Goal: Information Seeking & Learning: Learn about a topic

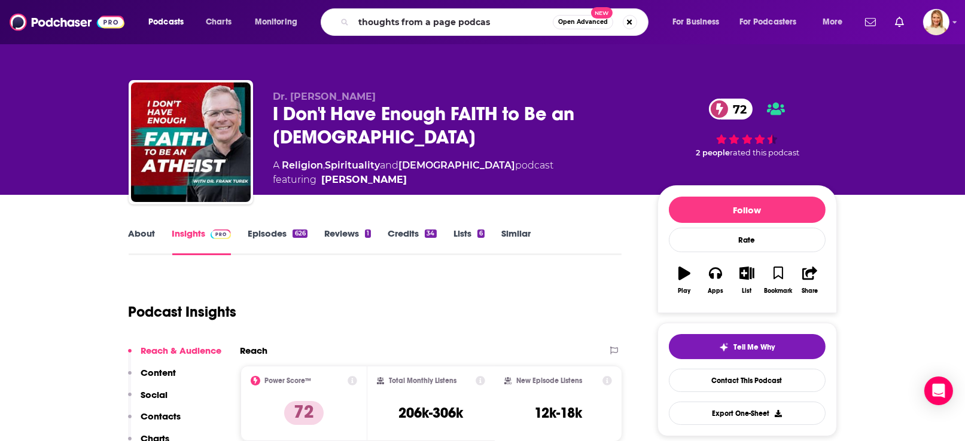
type input "thoughts from a page podcast"
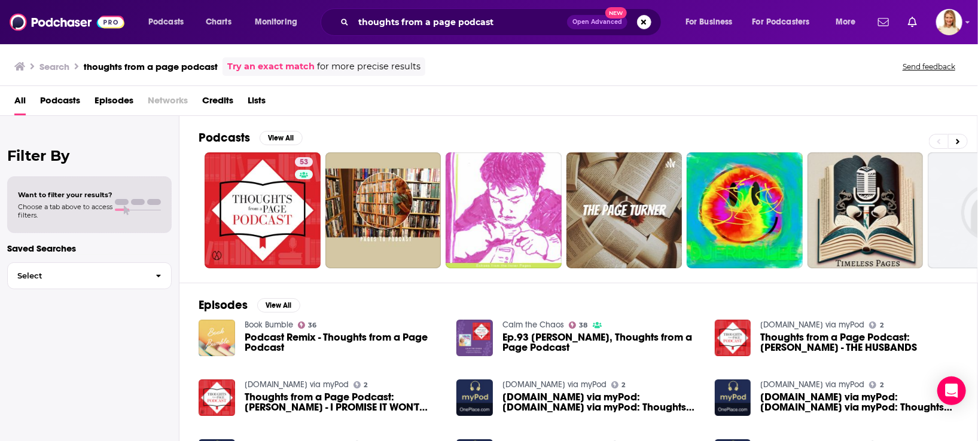
click at [720, 69] on div "Search thoughts from a page podcast Try an exact match for more precise results…" at bounding box center [486, 66] width 944 height 19
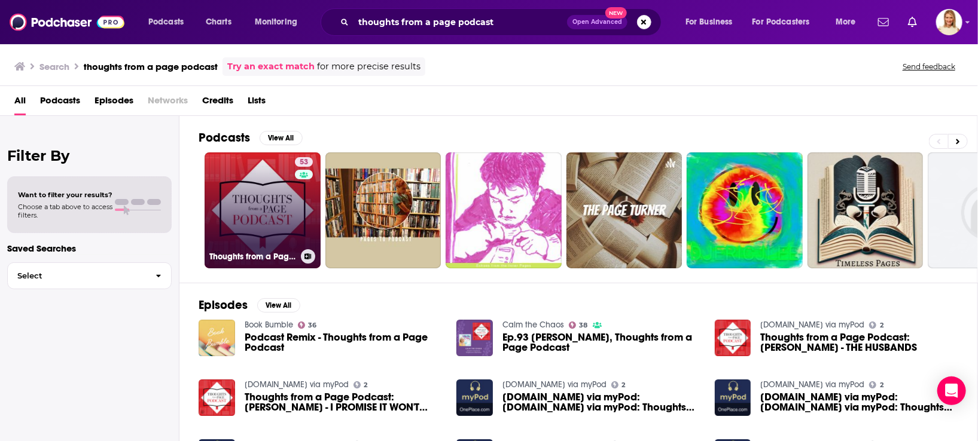
click at [257, 227] on link "53 Thoughts from a Page Podcast" at bounding box center [263, 211] width 116 height 116
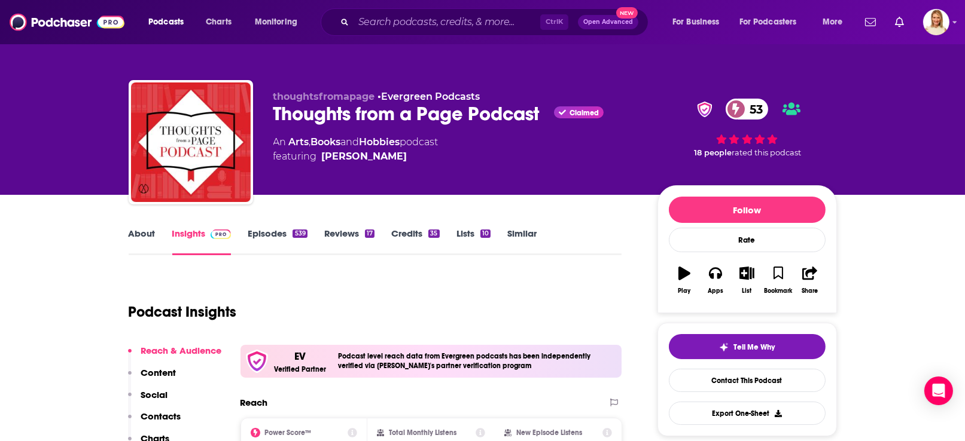
click at [151, 231] on link "About" at bounding box center [142, 242] width 27 height 28
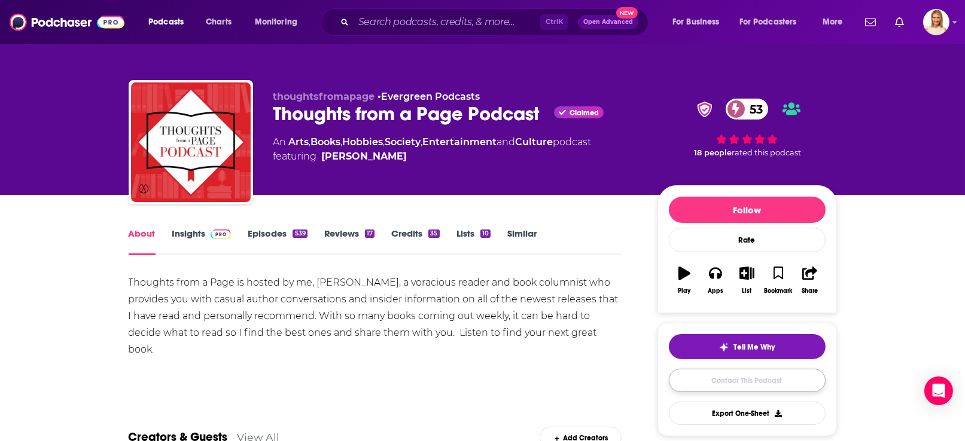
click at [754, 377] on link "Contact This Podcast" at bounding box center [747, 380] width 157 height 23
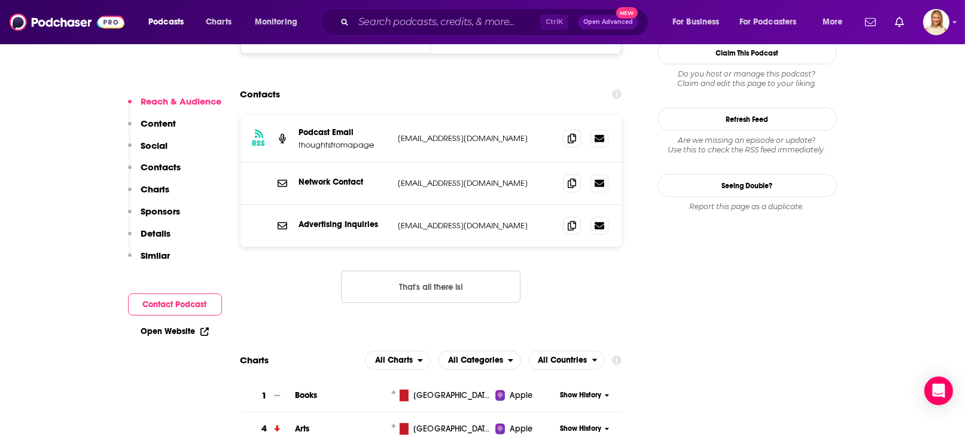
scroll to position [1196, 0]
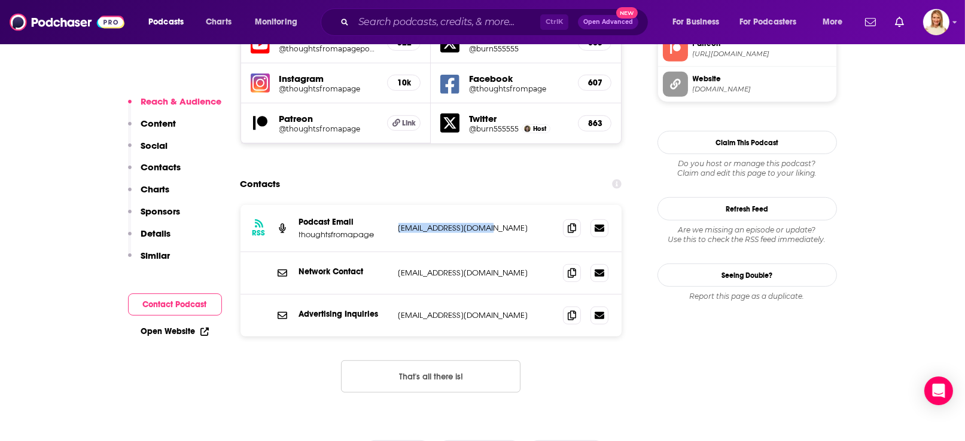
drag, startPoint x: 487, startPoint y: 144, endPoint x: 380, endPoint y: 151, distance: 107.3
click at [0, 0] on div "Podcast Email thoughtsfromapage [PERSON_NAME][EMAIL_ADDRESS][DOMAIN_NAME] [PERS…" at bounding box center [0, 0] width 0 height 0
copy div "[EMAIL_ADDRESS][DOMAIN_NAME]"
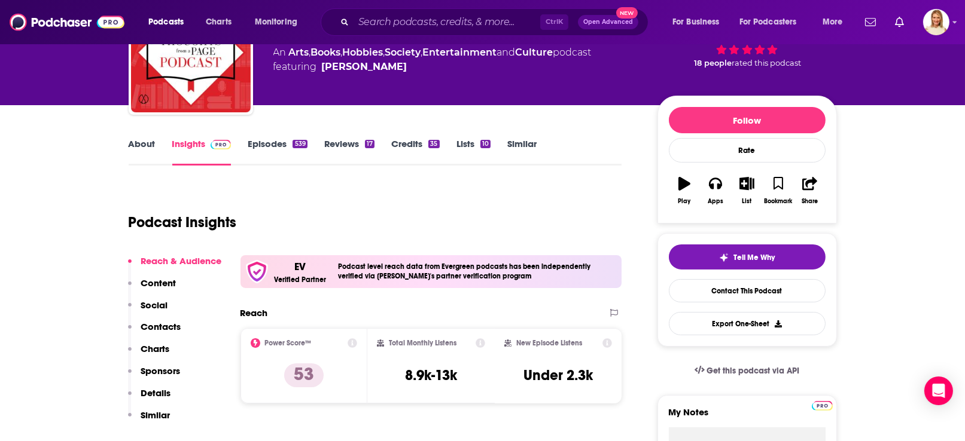
scroll to position [89, 0]
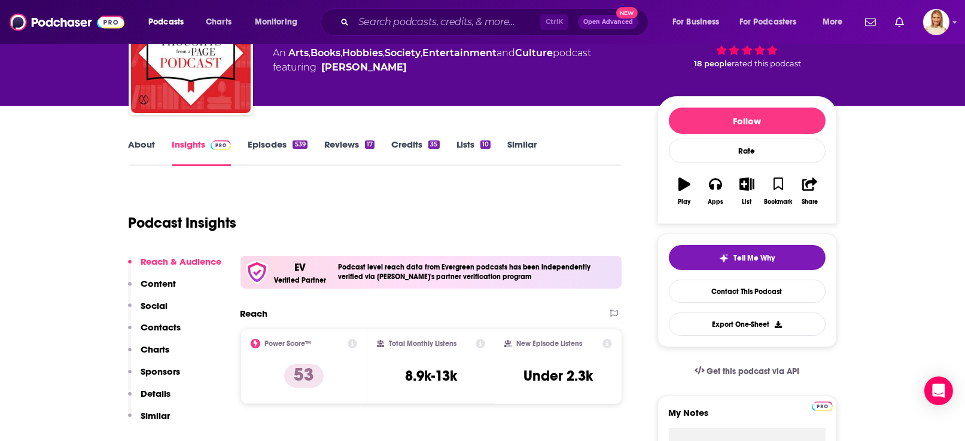
click at [143, 145] on link "About" at bounding box center [142, 153] width 27 height 28
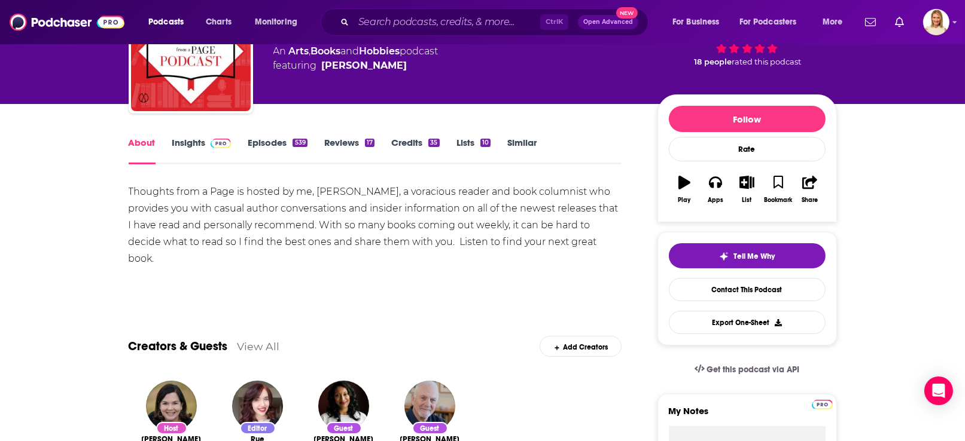
scroll to position [89, 0]
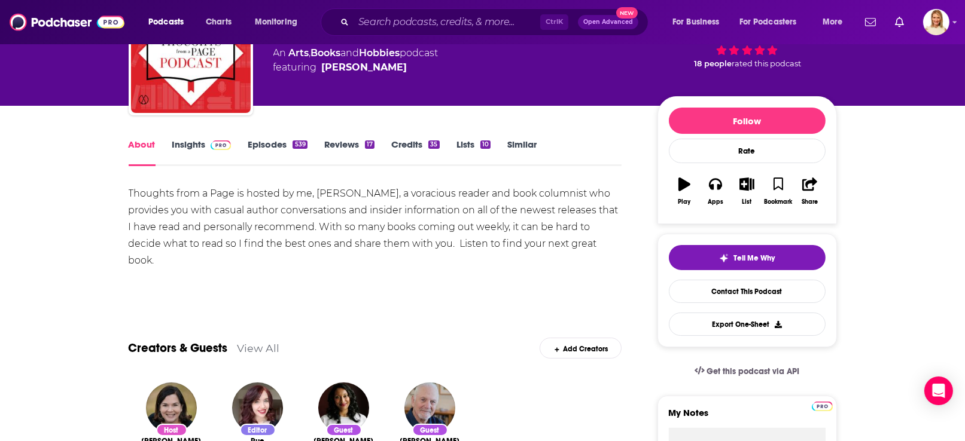
click at [269, 142] on link "Episodes 539" at bounding box center [277, 153] width 59 height 28
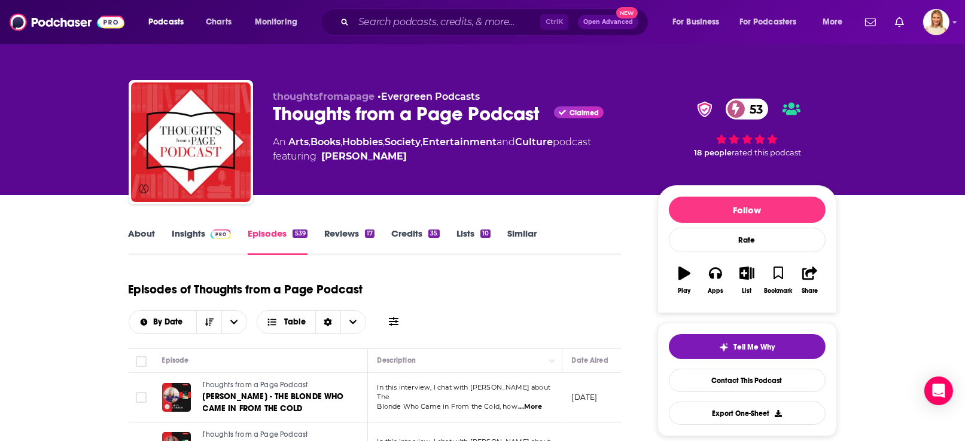
click at [198, 235] on link "Insights" at bounding box center [201, 242] width 59 height 28
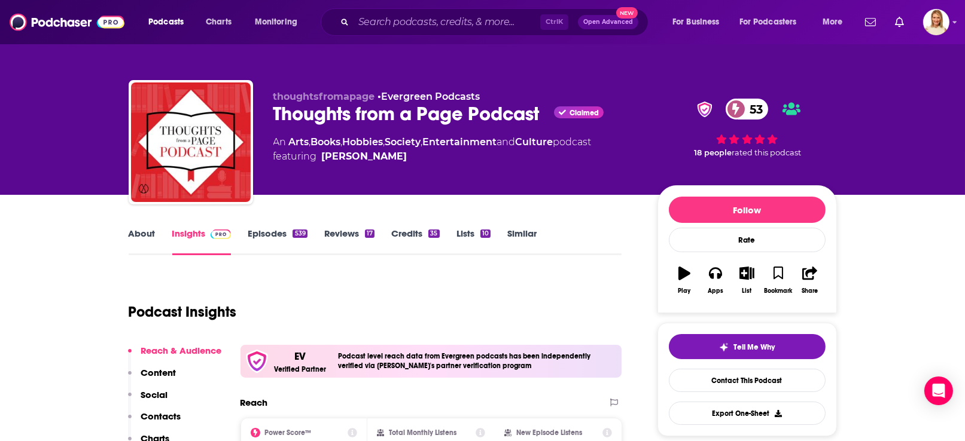
click at [136, 231] on link "About" at bounding box center [142, 242] width 27 height 28
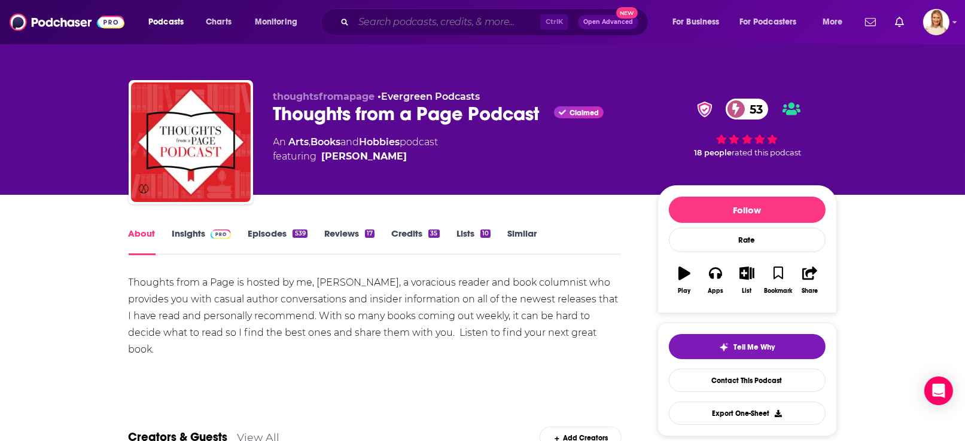
click at [400, 20] on input "Search podcasts, credits, & more..." at bounding box center [446, 22] width 187 height 19
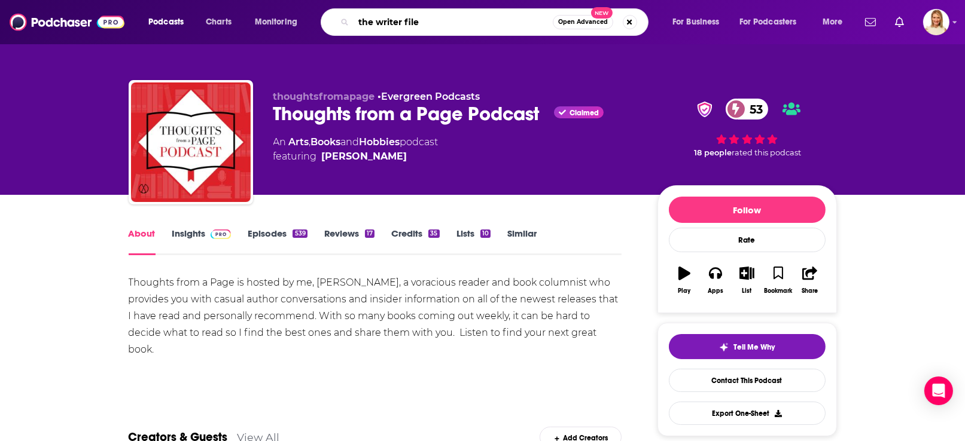
type input "the writer files"
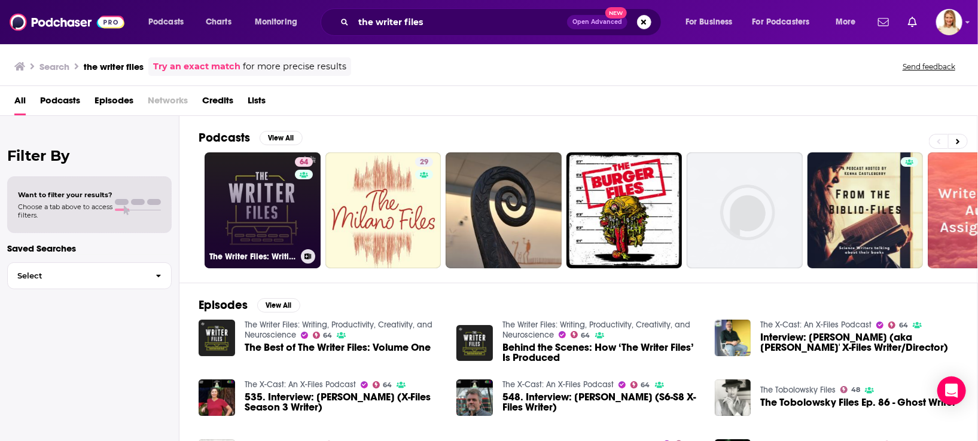
click at [285, 221] on link "64 The Writer Files: Writing, Productivity, Creativity, and Neuroscience" at bounding box center [263, 211] width 116 height 116
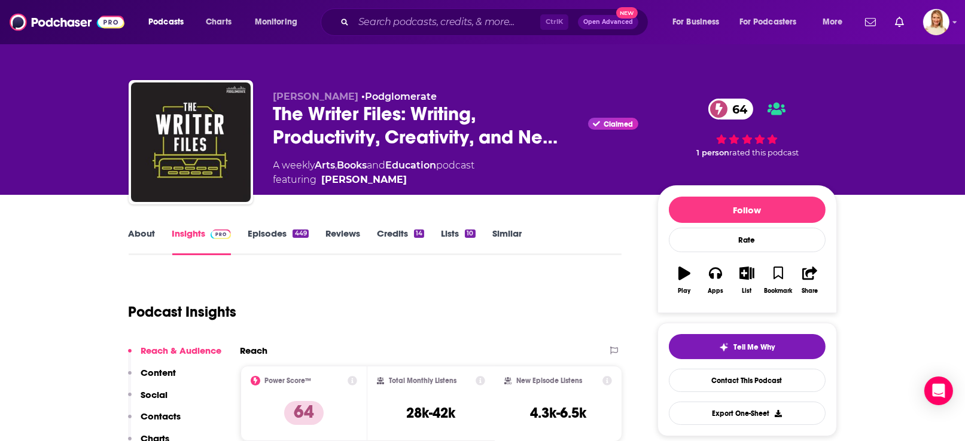
click at [144, 232] on link "About" at bounding box center [142, 242] width 27 height 28
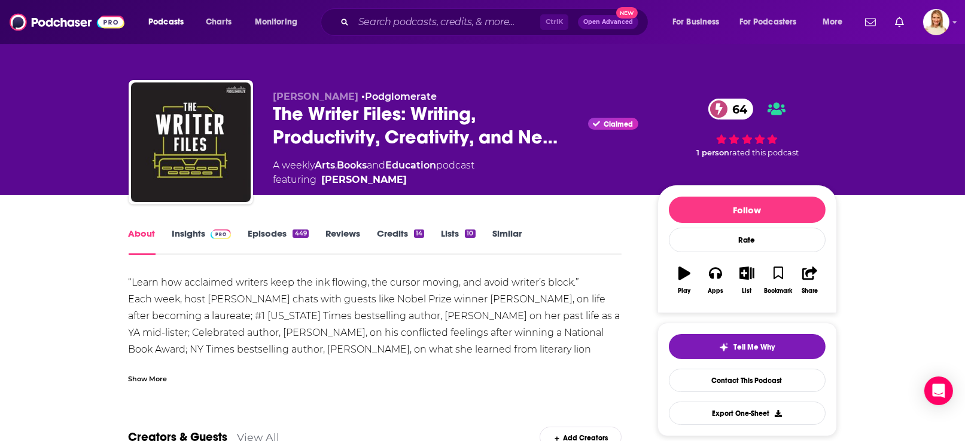
click at [198, 234] on link "Insights" at bounding box center [201, 242] width 59 height 28
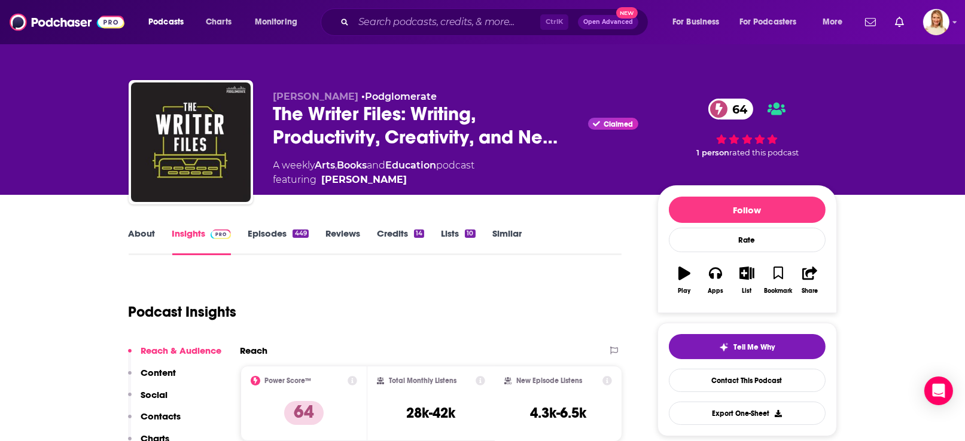
click at [284, 230] on link "Episodes 449" at bounding box center [278, 242] width 60 height 28
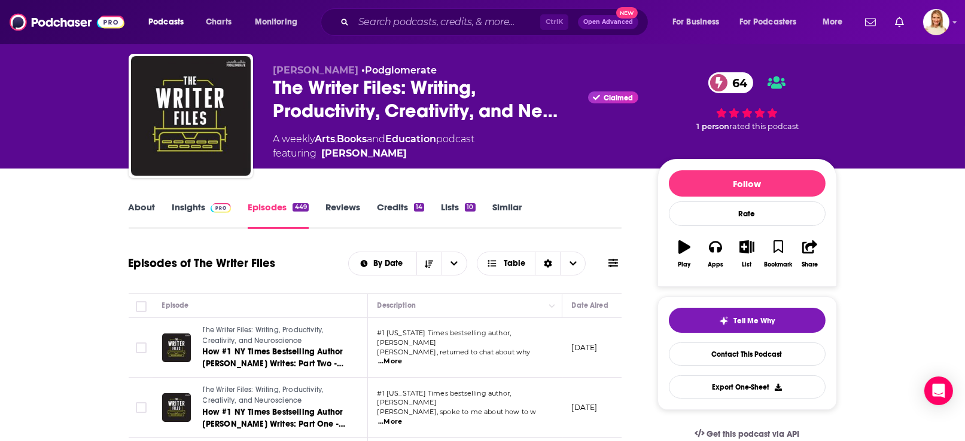
scroll to position [179, 0]
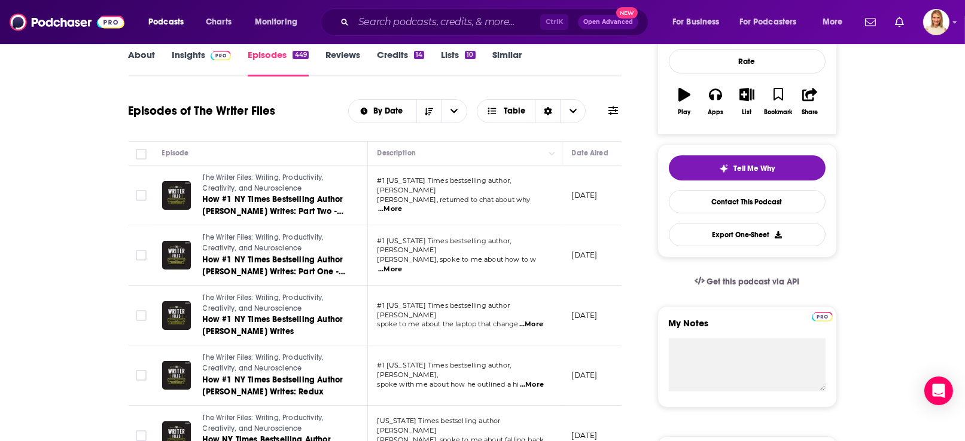
click at [402, 205] on span "...More" at bounding box center [390, 210] width 24 height 10
click at [322, 124] on div "Episodes of The Writer Files By Date Table" at bounding box center [375, 111] width 493 height 31
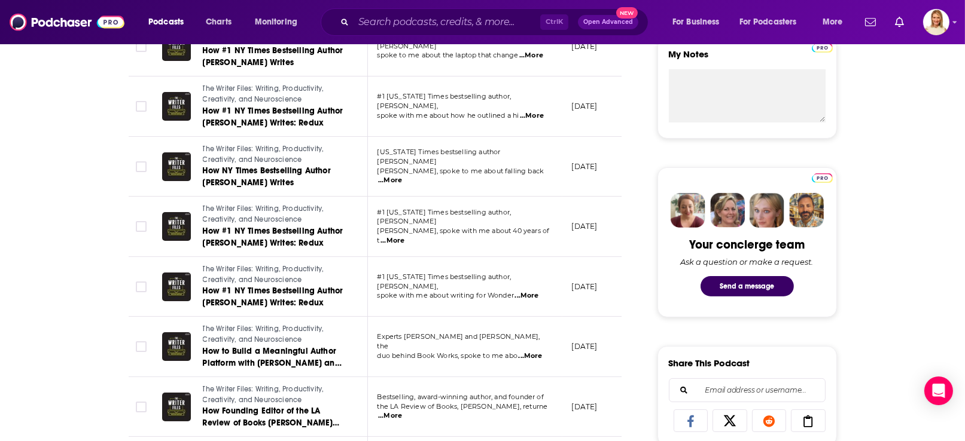
scroll to position [538, 0]
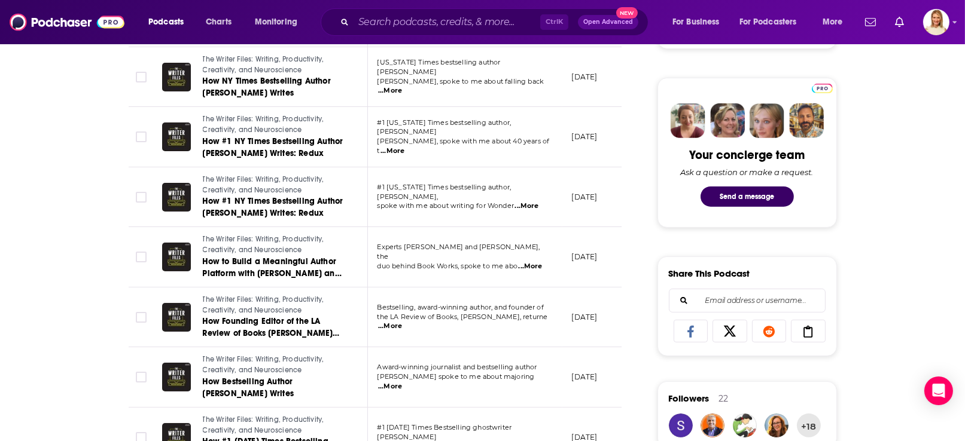
click at [402, 382] on span "...More" at bounding box center [390, 387] width 24 height 10
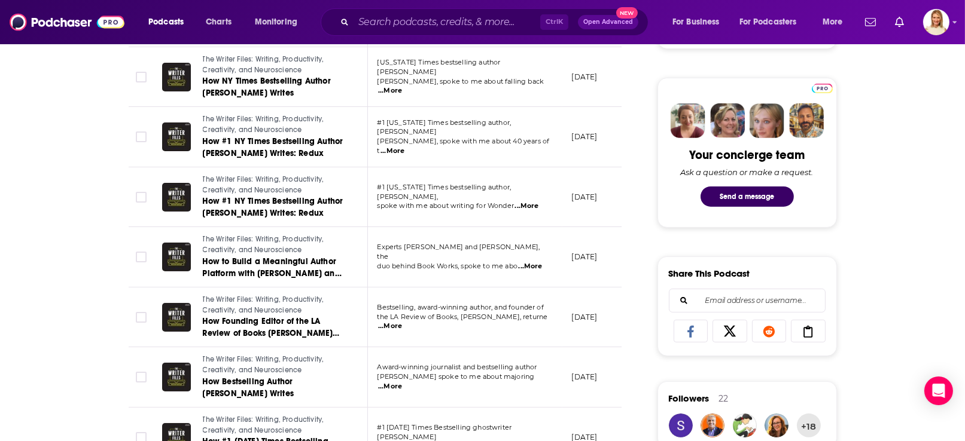
scroll to position [717, 0]
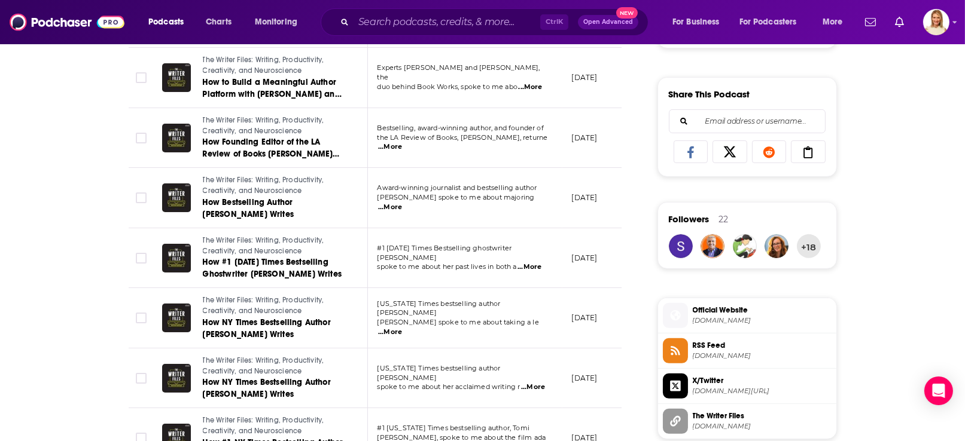
click at [534, 383] on span "...More" at bounding box center [533, 388] width 24 height 10
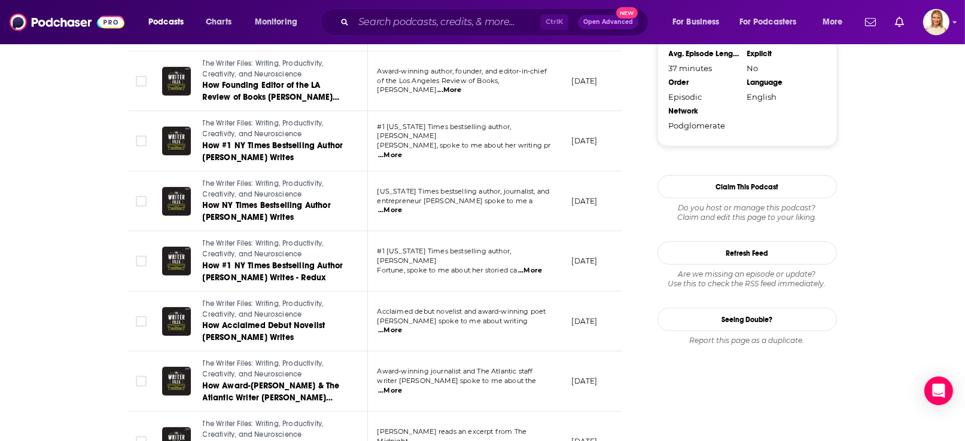
scroll to position [1255, 0]
click at [402, 325] on span "...More" at bounding box center [390, 330] width 24 height 10
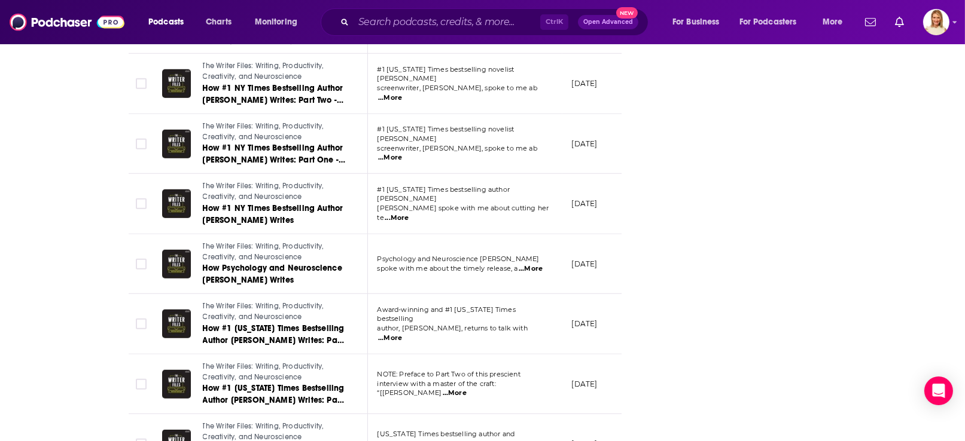
scroll to position [1794, 0]
click at [534, 264] on span "...More" at bounding box center [531, 269] width 24 height 10
